Goal: Task Accomplishment & Management: Use online tool/utility

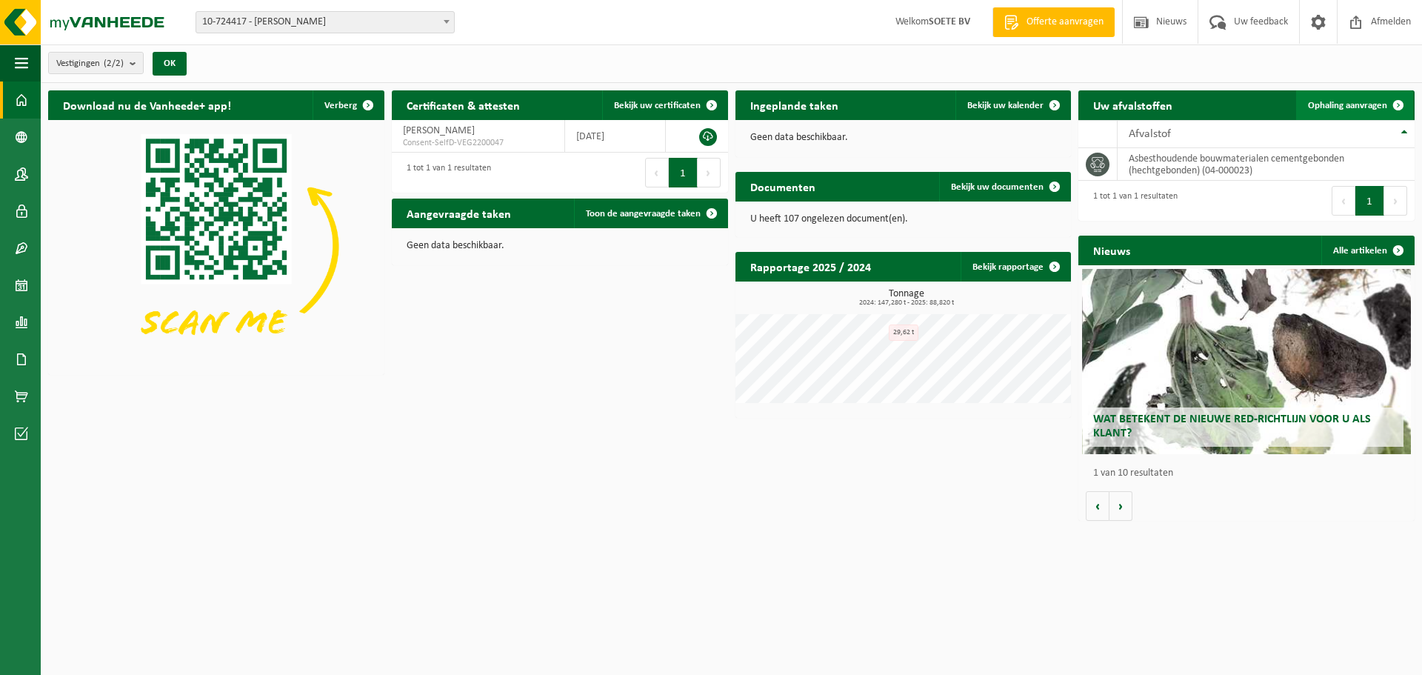
click at [1357, 101] on span "Ophaling aanvragen" at bounding box center [1347, 106] width 79 height 10
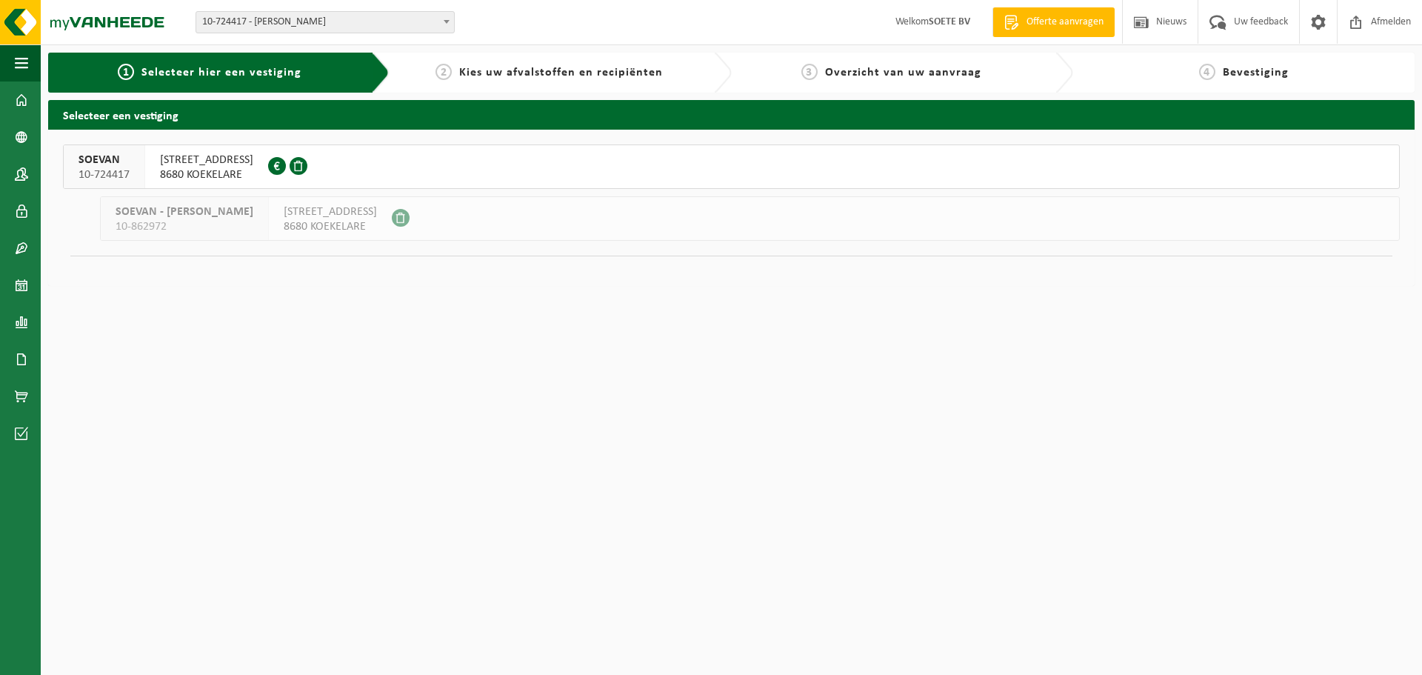
click at [170, 168] on span "8680 KOEKELARE" at bounding box center [206, 174] width 93 height 15
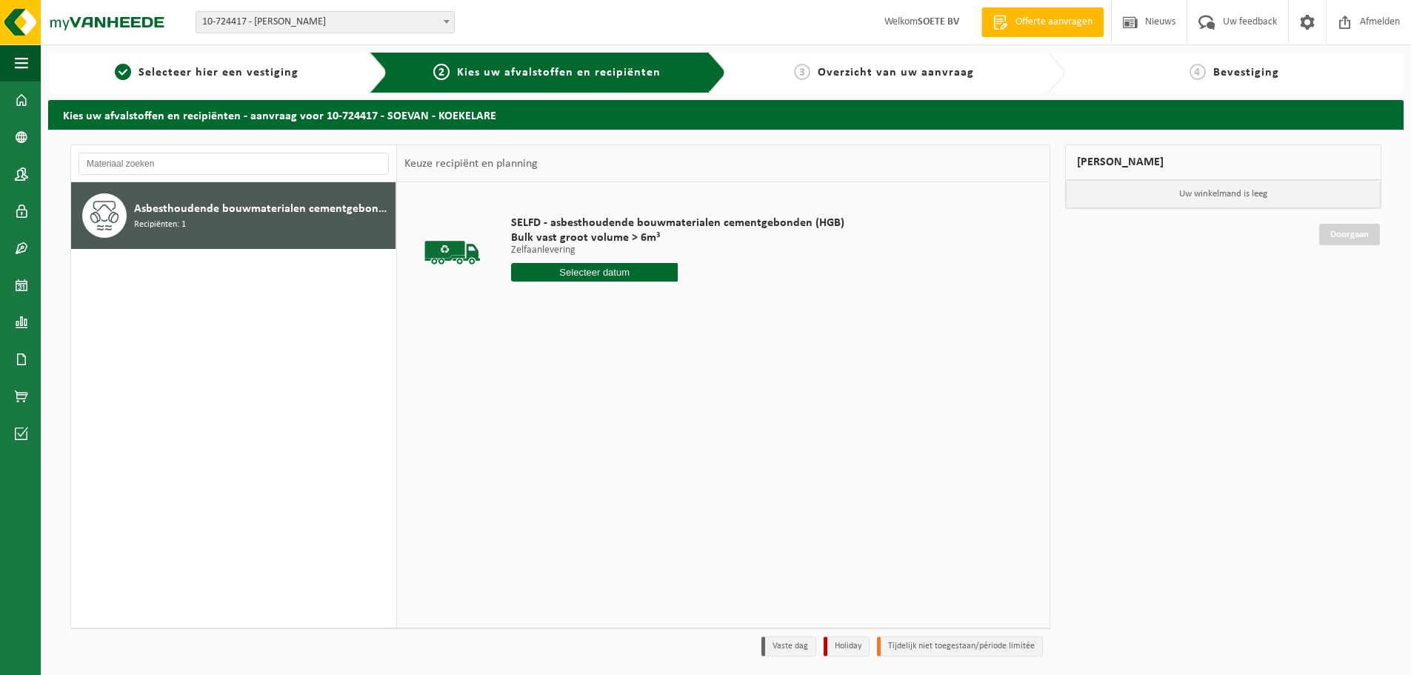
click at [609, 271] on input "text" at bounding box center [594, 272] width 167 height 19
click at [547, 425] on div "23" at bounding box center [551, 427] width 26 height 24
type input "Van 2025-09-23"
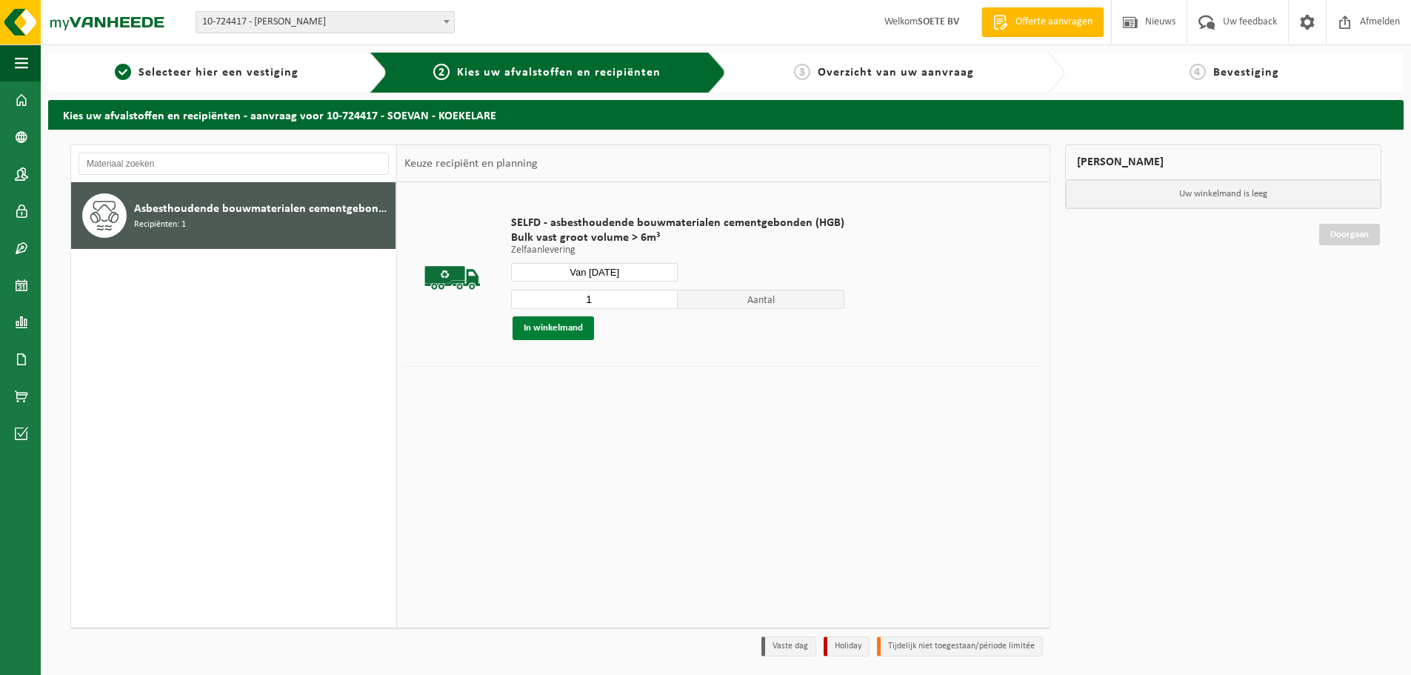
click at [554, 324] on button "In winkelmand" at bounding box center [552, 328] width 81 height 24
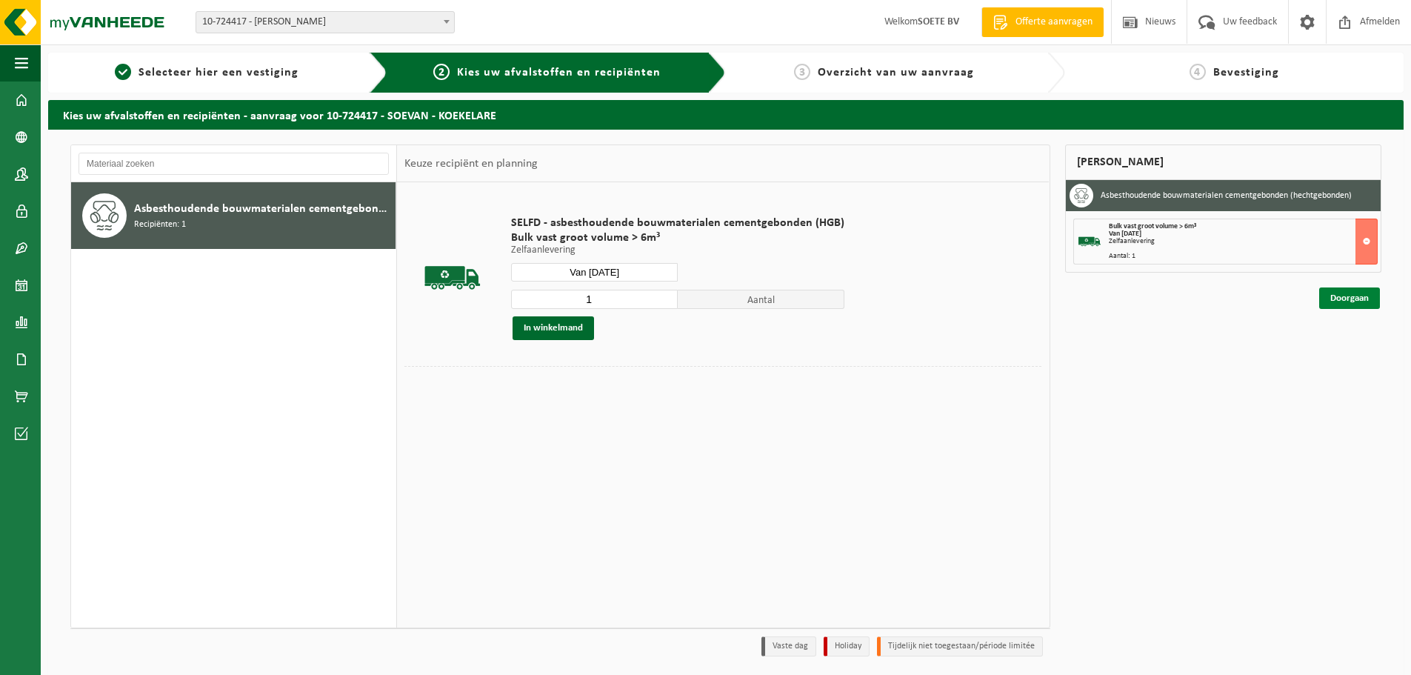
click at [1343, 289] on link "Doorgaan" at bounding box center [1349, 297] width 61 height 21
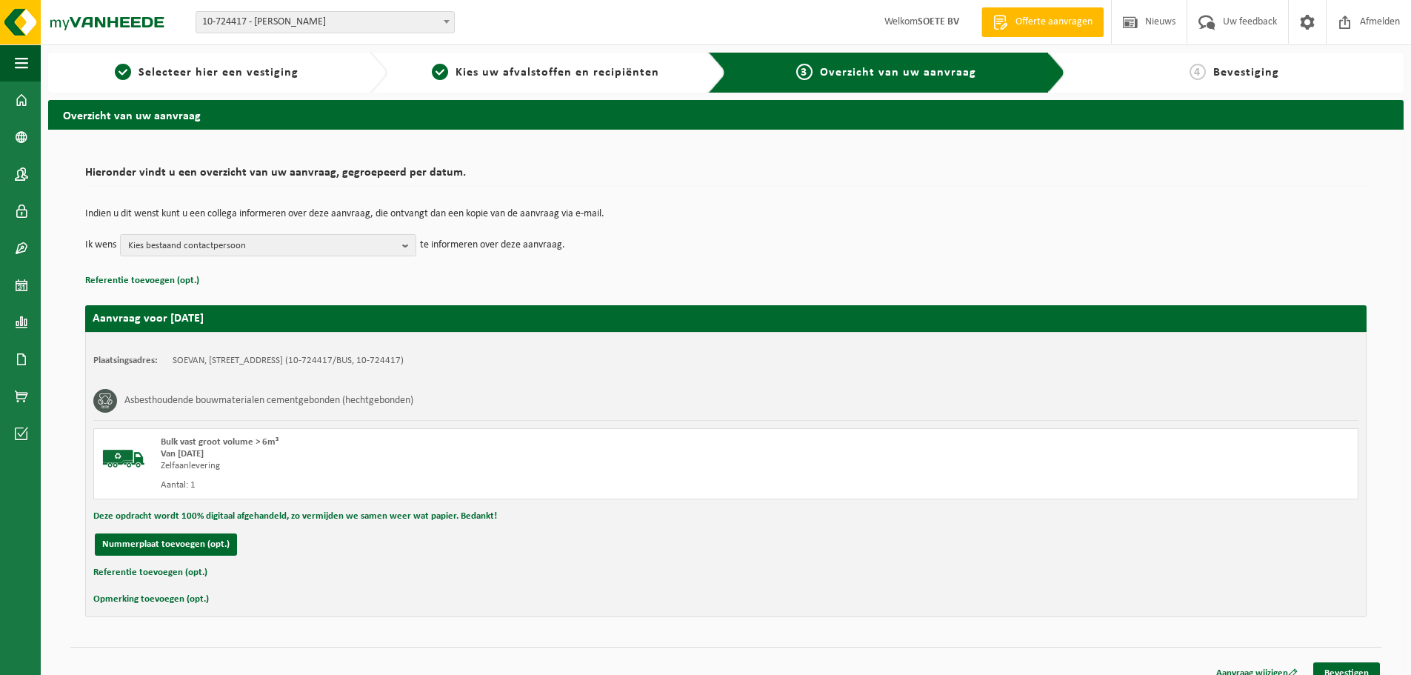
scroll to position [17, 0]
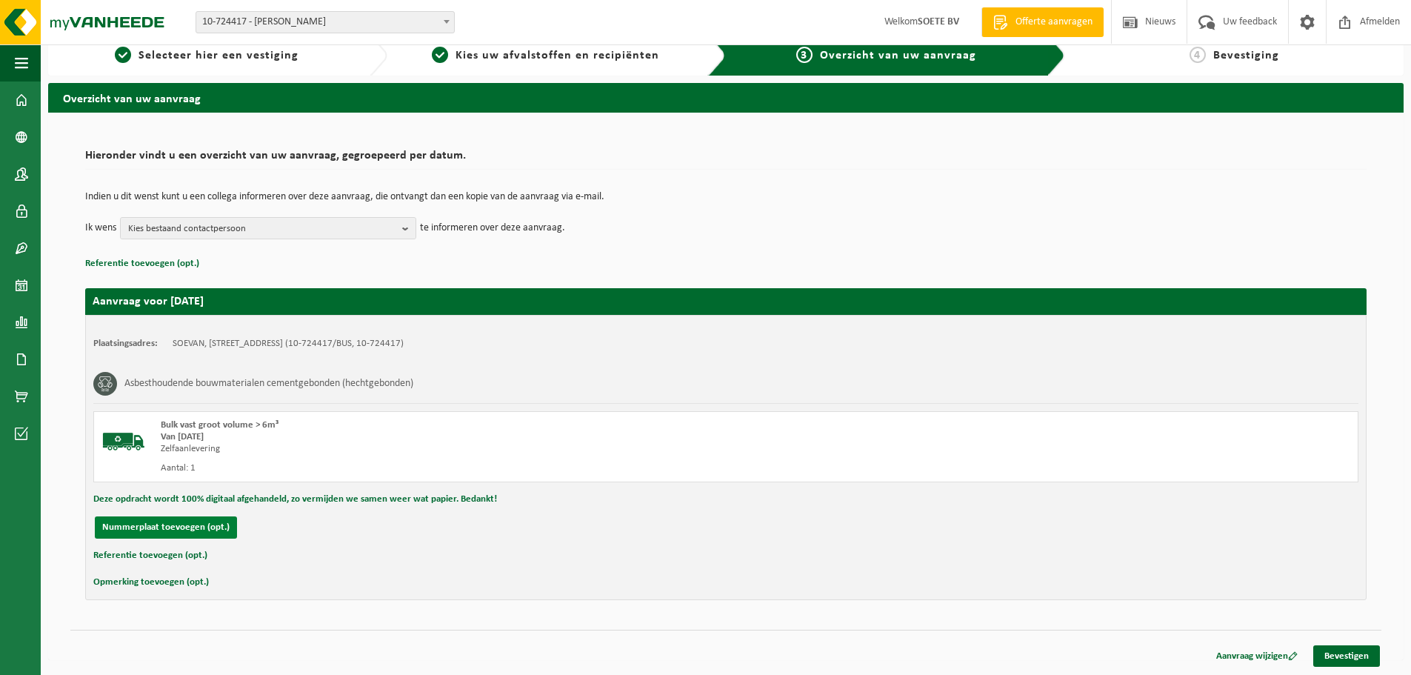
click at [148, 520] on button "Nummerplaat toevoegen (opt.)" at bounding box center [166, 527] width 142 height 22
click at [209, 528] on input "text" at bounding box center [326, 527] width 333 height 22
type input "1FNY347"
click at [1359, 652] on link "Bevestigen" at bounding box center [1346, 655] width 67 height 21
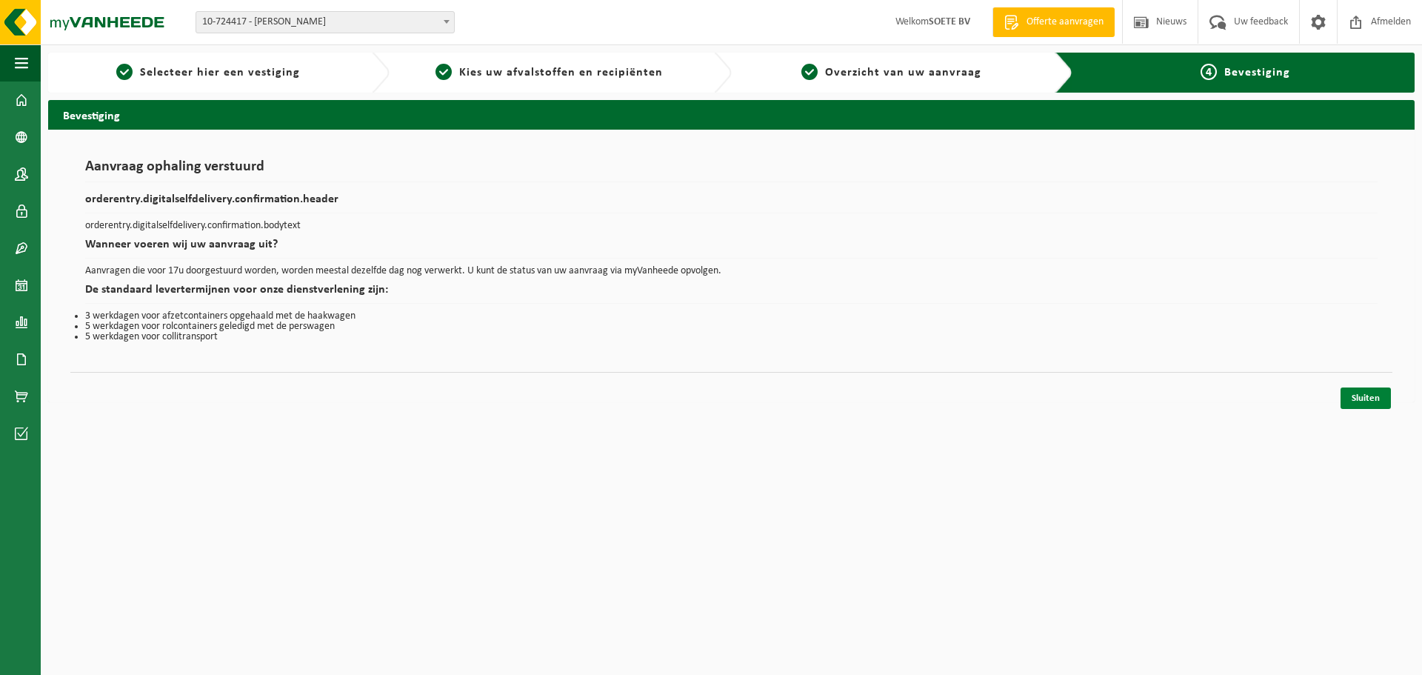
click at [1371, 401] on link "Sluiten" at bounding box center [1365, 397] width 50 height 21
